Goal: Task Accomplishment & Management: Use online tool/utility

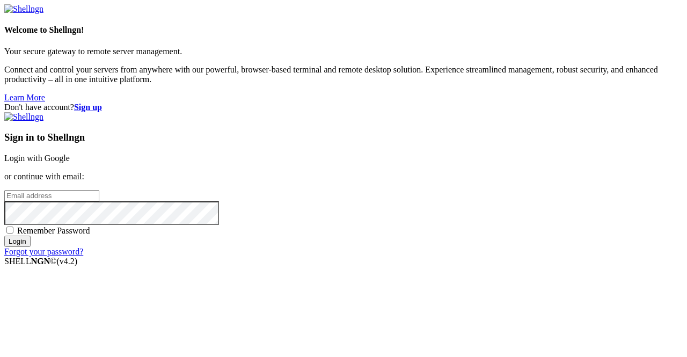
click at [70, 154] on link "Login with Google" at bounding box center [37, 158] width 66 height 9
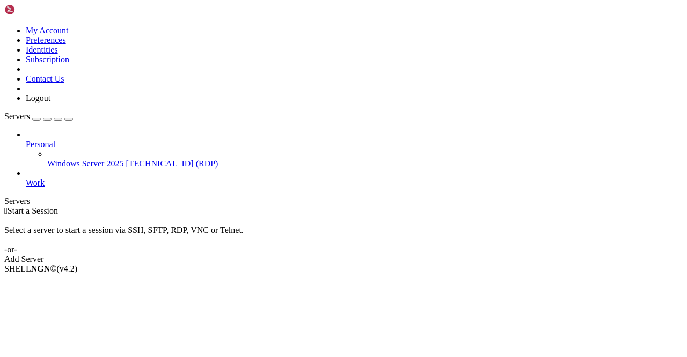
click at [126, 159] on span "[TECHNICAL_ID] (RDP)" at bounding box center [172, 163] width 92 height 9
click at [54, 282] on span "Connect" at bounding box center [40, 286] width 28 height 9
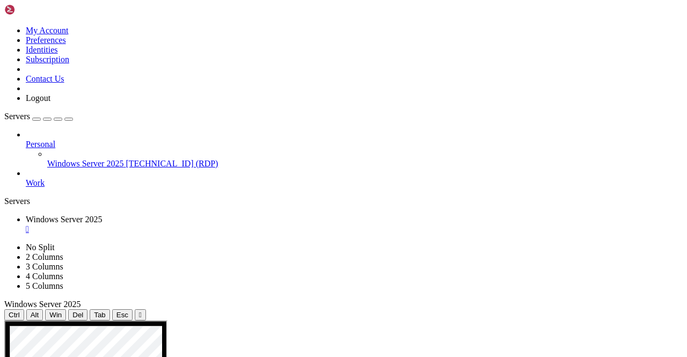
click at [227, 224] on div "" at bounding box center [354, 229] width 657 height 10
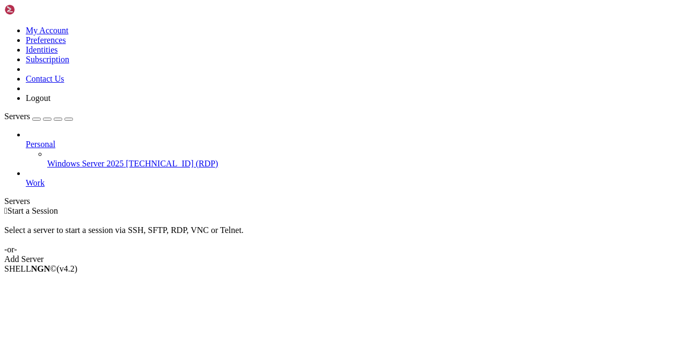
click at [45, 178] on span "Work" at bounding box center [35, 182] width 19 height 9
click at [44, 178] on span "Work" at bounding box center [35, 182] width 19 height 9
click at [43, 178] on span "Work" at bounding box center [35, 182] width 19 height 9
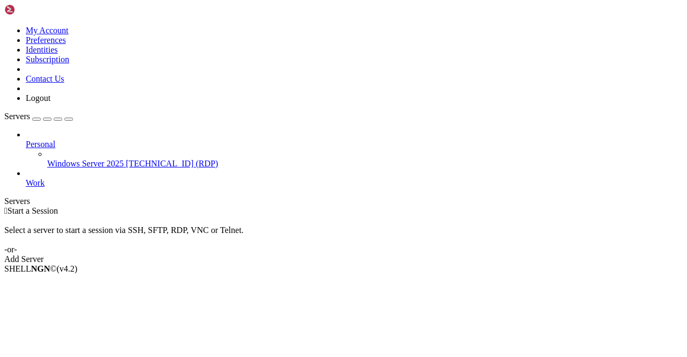
click at [45, 178] on span "Work" at bounding box center [35, 182] width 19 height 9
click at [54, 282] on span "Connect" at bounding box center [40, 286] width 28 height 9
click at [394, 255] on link "Add Server" at bounding box center [343, 260] width 679 height 10
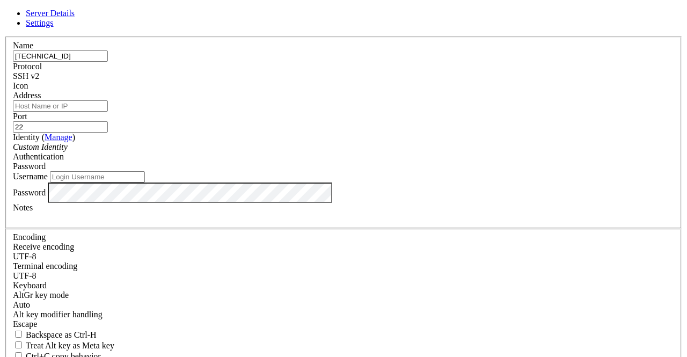
type input "[TECHNICAL_ID]"
paste input "[TECHNICAL_ID]"
type input "[TECHNICAL_ID]"
click at [145, 183] on input "Username" at bounding box center [97, 176] width 95 height 11
type input "root"
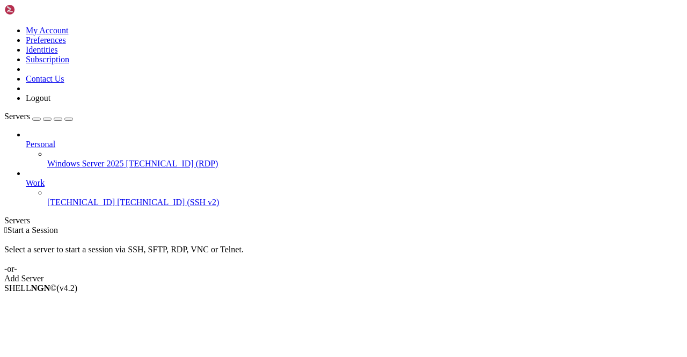
click at [72, 198] on span "[TECHNICAL_ID]" at bounding box center [81, 202] width 68 height 9
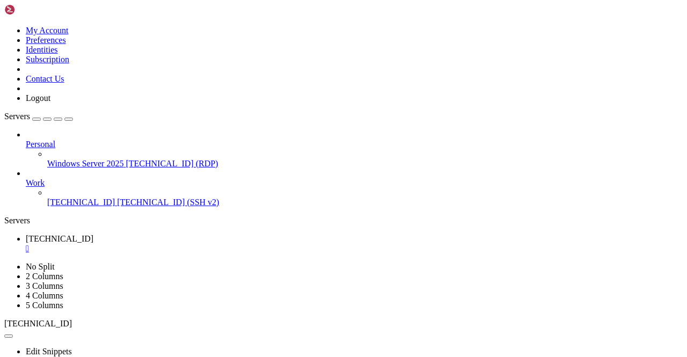
scroll to position [43, 0]
click at [9, 336] on b "button" at bounding box center [9, 336] width 0 height 0
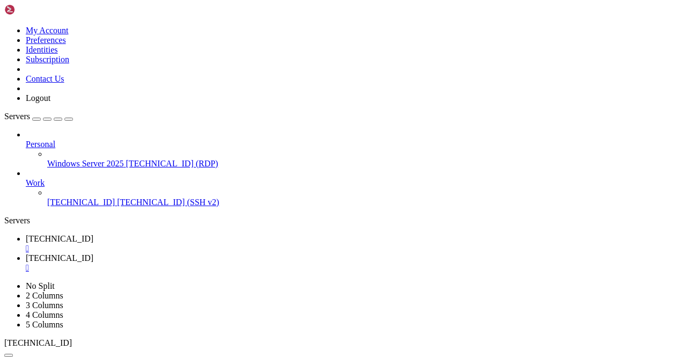
click at [212, 244] on div "" at bounding box center [354, 249] width 657 height 10
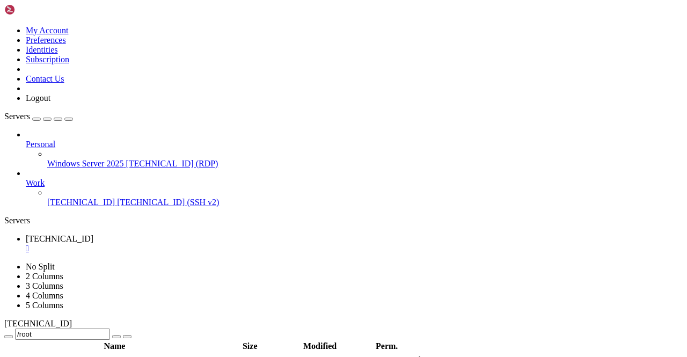
click at [13, 355] on span " .." at bounding box center [10, 359] width 8 height 9
type input "/"
click at [108, 198] on span "[TECHNICAL_ID]" at bounding box center [81, 202] width 68 height 9
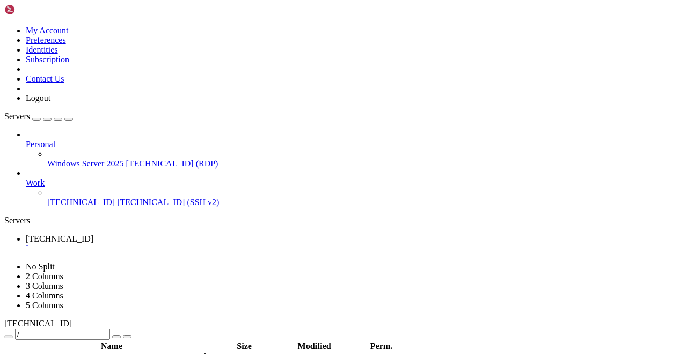
click at [108, 198] on span "[TECHNICAL_ID]" at bounding box center [81, 202] width 68 height 9
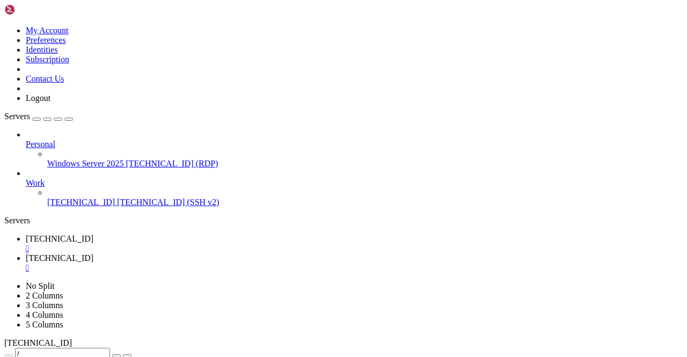
scroll to position [741, 0]
click at [93, 234] on span "[TECHNICAL_ID]" at bounding box center [60, 238] width 68 height 9
click at [208, 244] on div "" at bounding box center [354, 249] width 657 height 10
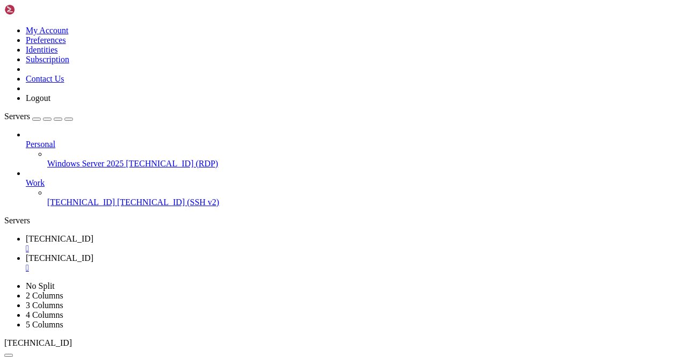
click at [69, 119] on div "button" at bounding box center [69, 119] width 0 height 0
type input "/root/skypanel"
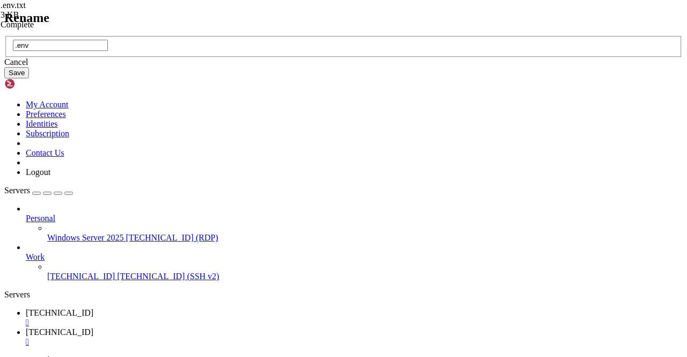
type input ".env"
click at [29, 78] on button "Save" at bounding box center [16, 72] width 25 height 11
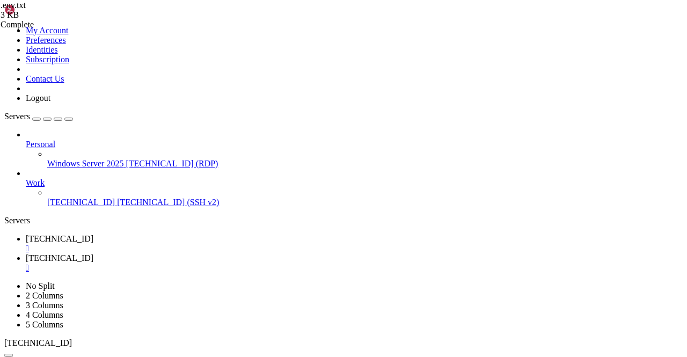
scroll to position [150, 0]
click at [26, 234] on icon at bounding box center [26, 238] width 0 height 9
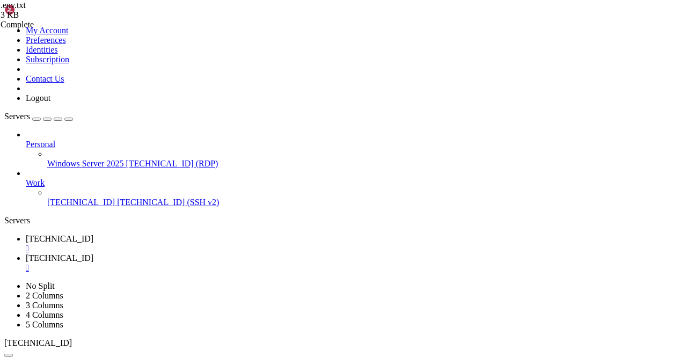
scroll to position [741, 0]
click at [4, 226] on div "Servers" at bounding box center [343, 221] width 679 height 10
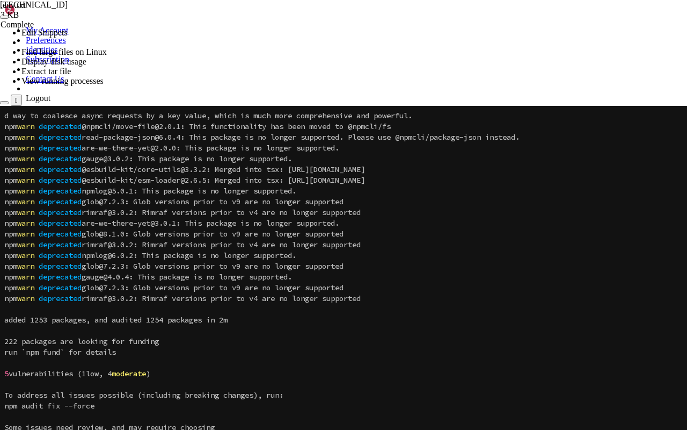
scroll to position [1224, 0]
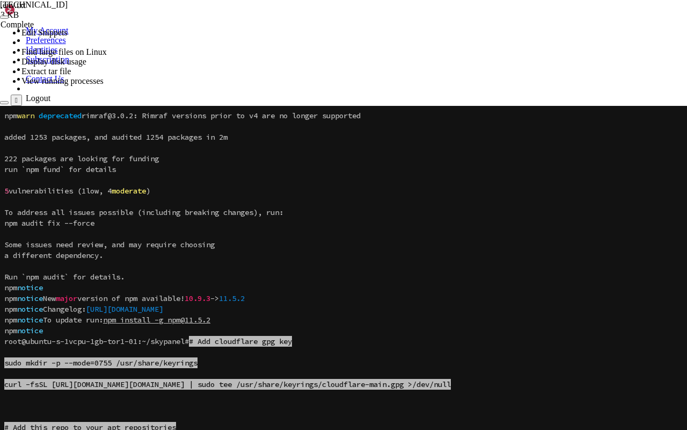
drag, startPoint x: 229, startPoint y: 360, endPoint x: 81, endPoint y: 446, distance: 170.8
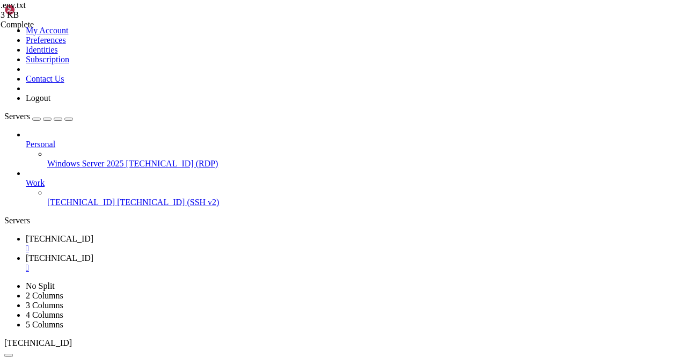
scroll to position [1815, 0]
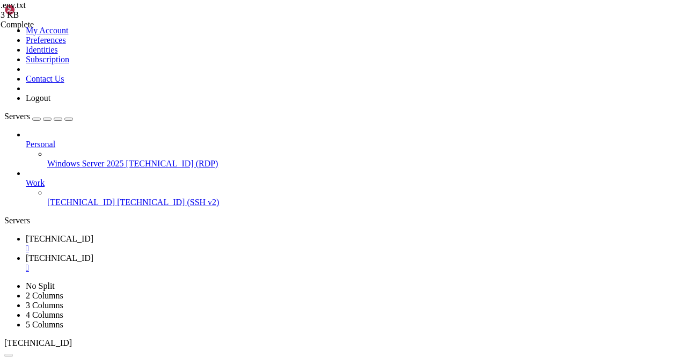
scroll to position [4897, 0]
click at [296, 263] on div "" at bounding box center [354, 268] width 657 height 10
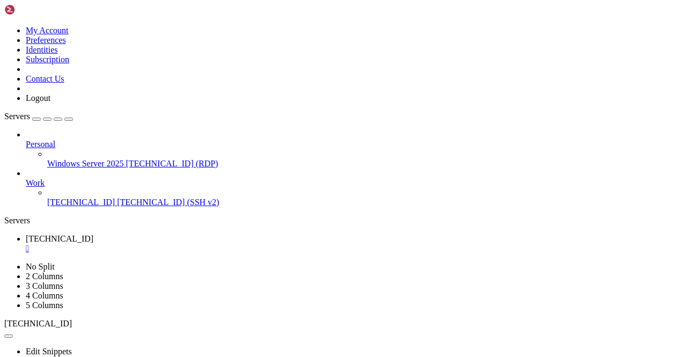
scroll to position [6744, 0]
click at [210, 244] on div "" at bounding box center [354, 249] width 657 height 10
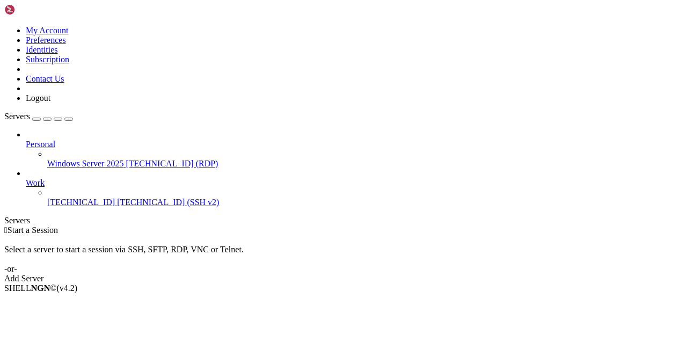
click at [122, 188] on div at bounding box center [365, 193] width 636 height 10
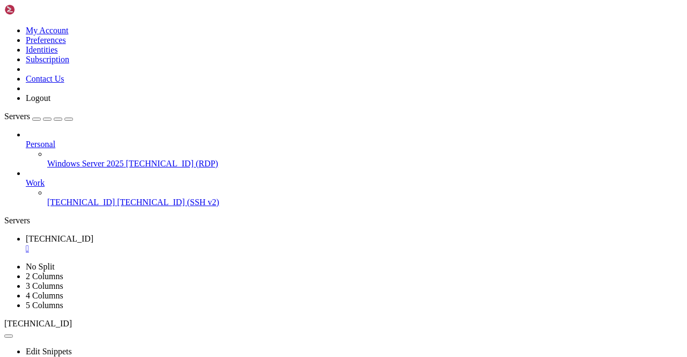
scroll to position [86, 0]
click at [69, 119] on icon "button" at bounding box center [69, 119] width 0 height 0
click at [10, 216] on div "Servers" at bounding box center [343, 221] width 679 height 10
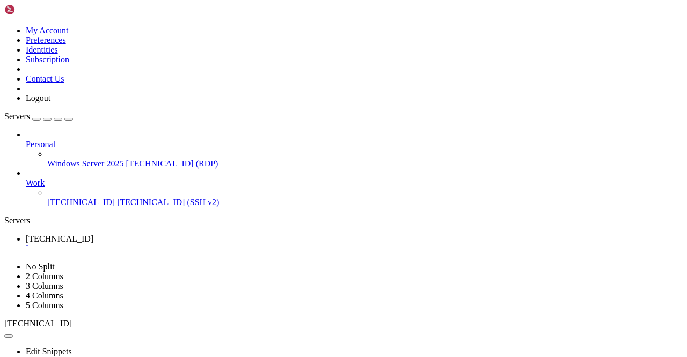
click at [209, 244] on div "" at bounding box center [354, 249] width 657 height 10
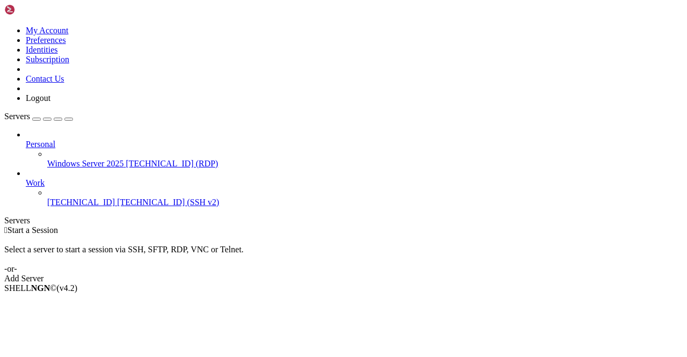
click at [117, 198] on span "[TECHNICAL_ID] (SSH v2)" at bounding box center [168, 202] width 102 height 9
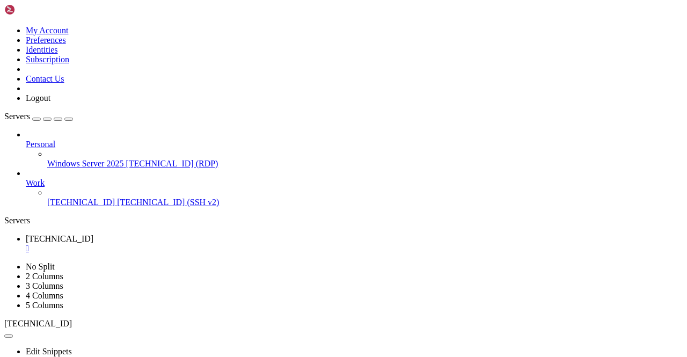
scroll to position [430, 0]
click at [69, 119] on icon "button" at bounding box center [69, 119] width 0 height 0
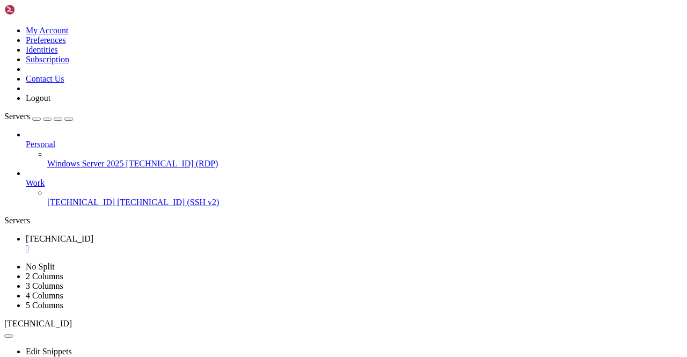
click at [90, 244] on div "" at bounding box center [354, 249] width 657 height 10
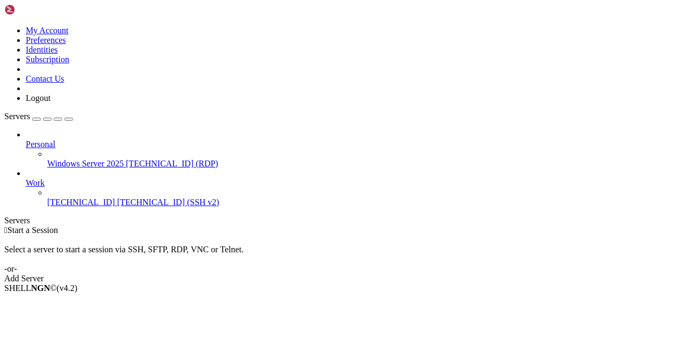
click at [4, 216] on div "Servers" at bounding box center [343, 221] width 679 height 10
click at [117, 198] on span "[TECHNICAL_ID] (SSH v2)" at bounding box center [168, 202] width 102 height 9
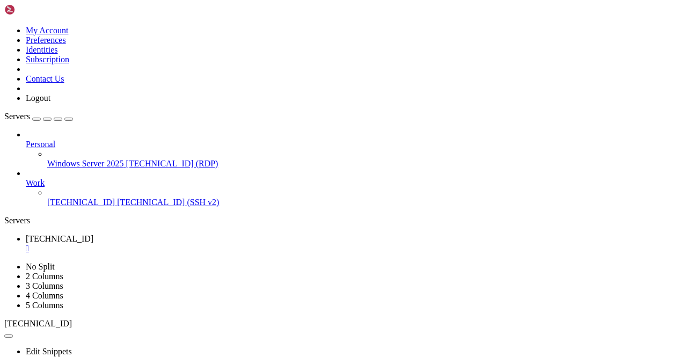
scroll to position [215, 0]
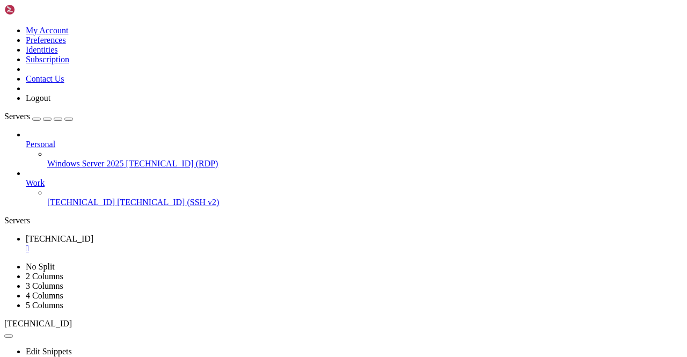
scroll to position [2244, 0]
click at [210, 244] on div "" at bounding box center [354, 249] width 657 height 10
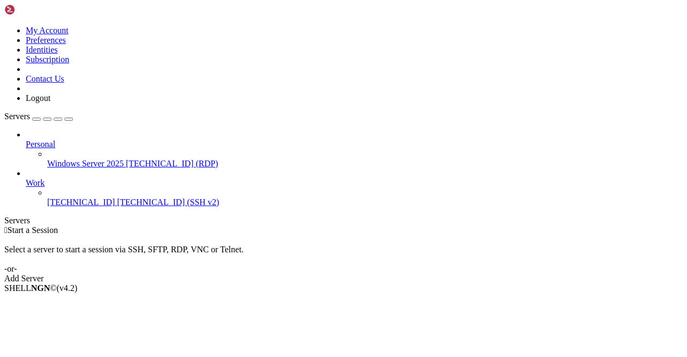
click at [93, 198] on span "[TECHNICAL_ID]" at bounding box center [81, 202] width 68 height 9
click at [94, 198] on span "[TECHNICAL_ID]" at bounding box center [81, 202] width 68 height 9
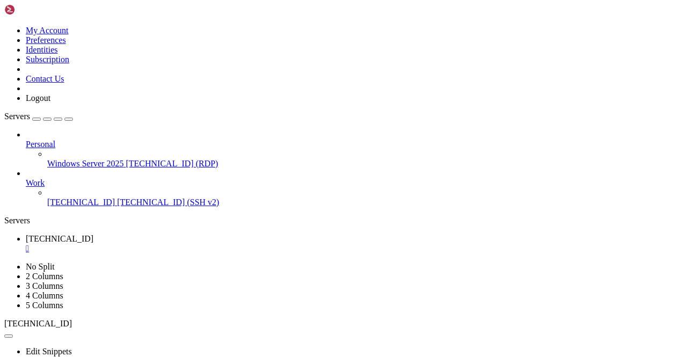
scroll to position [43, 0]
drag, startPoint x: 96, startPoint y: 581, endPoint x: 66, endPoint y: 605, distance: 38.6
click at [210, 244] on div "" at bounding box center [354, 249] width 657 height 10
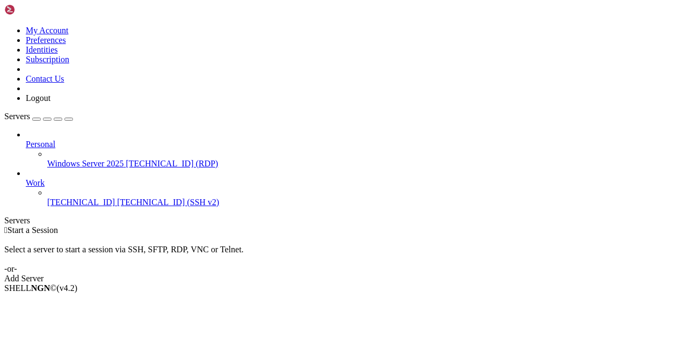
click at [117, 198] on span "[TECHNICAL_ID] (SSH v2)" at bounding box center [168, 202] width 102 height 9
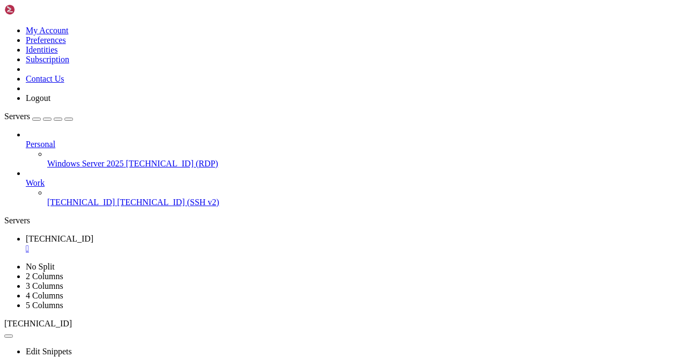
scroll to position [172, 0]
